Goal: Task Accomplishment & Management: Manage account settings

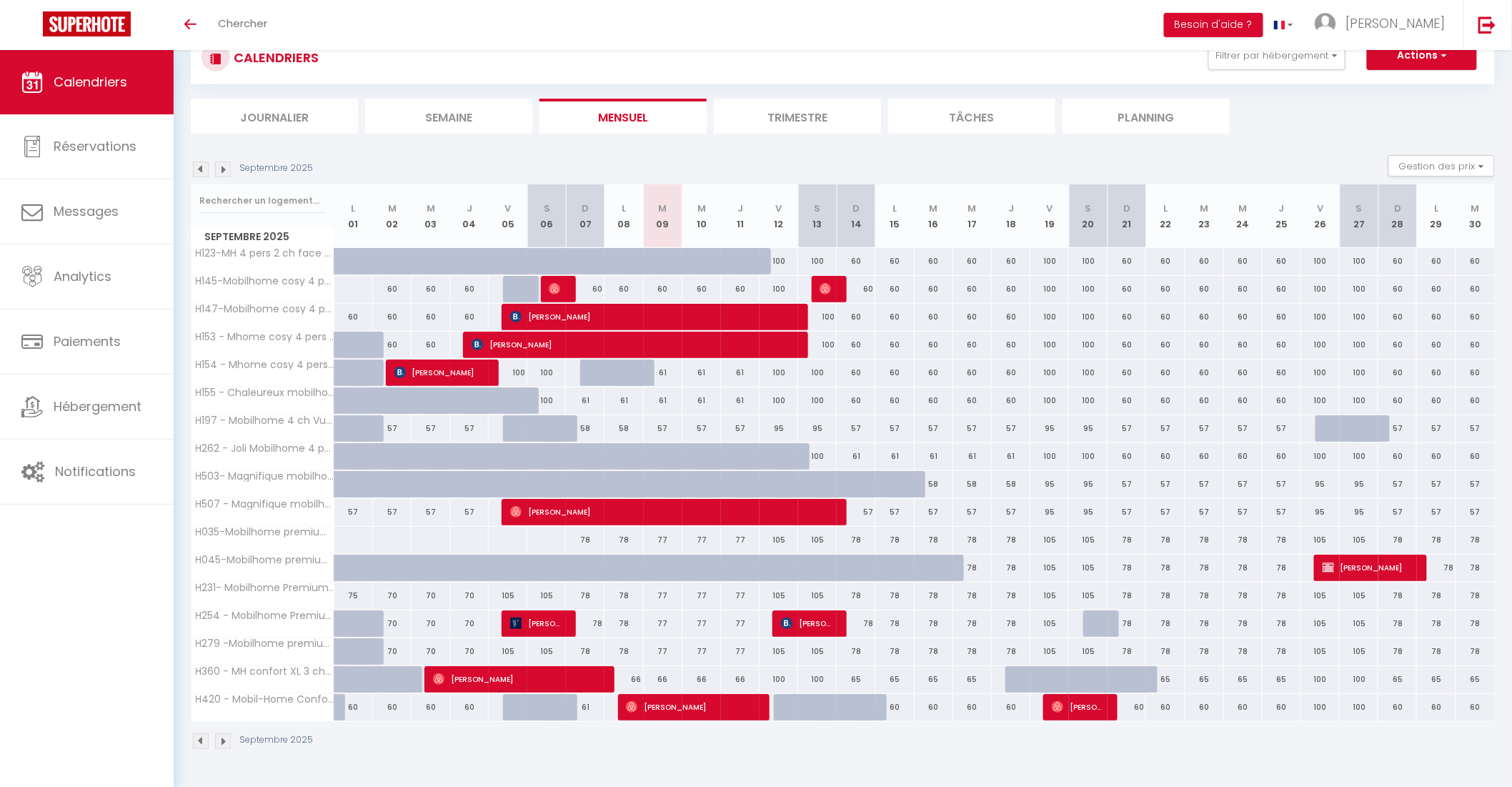
click at [700, 677] on div "66" at bounding box center [701, 679] width 39 height 26
type input "66"
type input "Mer 10 Septembre 2025"
type input "Jeu 11 Septembre 2025"
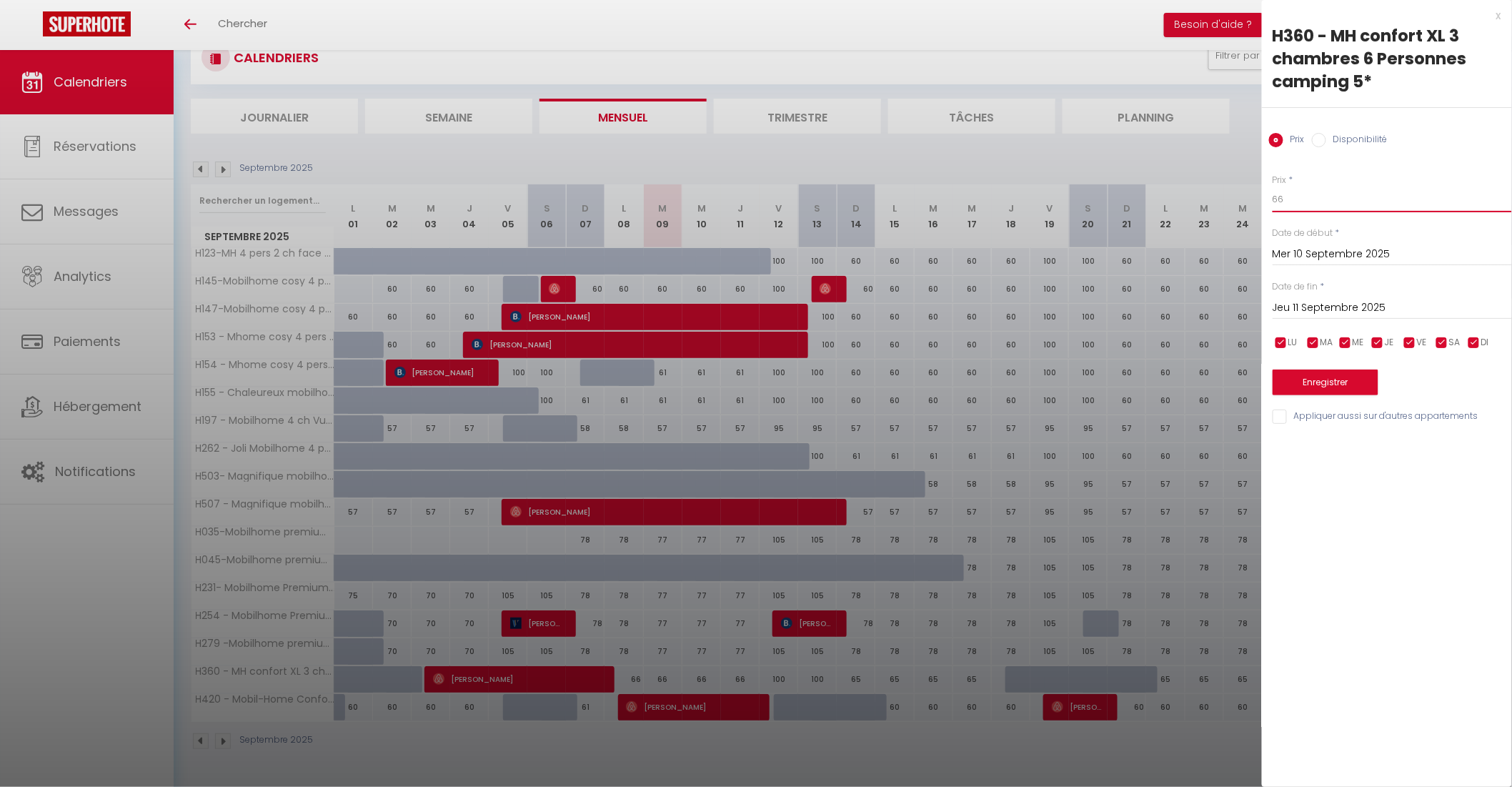
drag, startPoint x: 1287, startPoint y: 198, endPoint x: 1249, endPoint y: 198, distance: 38.0
click at [1249, 198] on body "🟢 Des questions ou besoin d'assistance pour la migration AirBnB? Connectez-vous…" at bounding box center [756, 394] width 1512 height 787
type input "65"
click at [1353, 308] on input "Jeu 11 Septembre 2025" at bounding box center [1392, 308] width 240 height 19
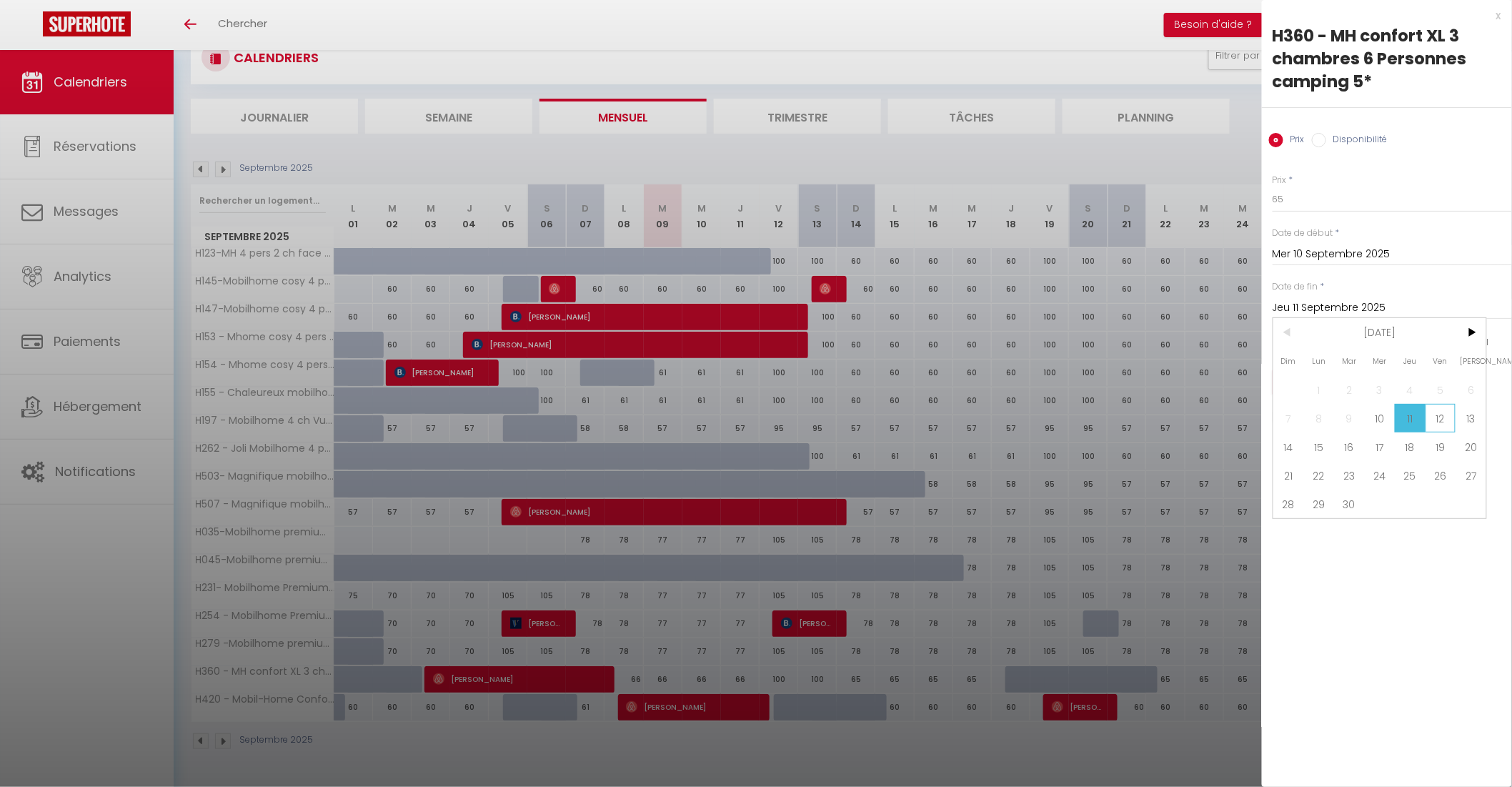
click at [1438, 415] on span "12" at bounding box center [1441, 417] width 31 height 29
type input "Ven 12 Septembre 2025"
click at [1351, 381] on button "Enregistrer" at bounding box center [1325, 383] width 106 height 26
